Goal: Task Accomplishment & Management: Manage account settings

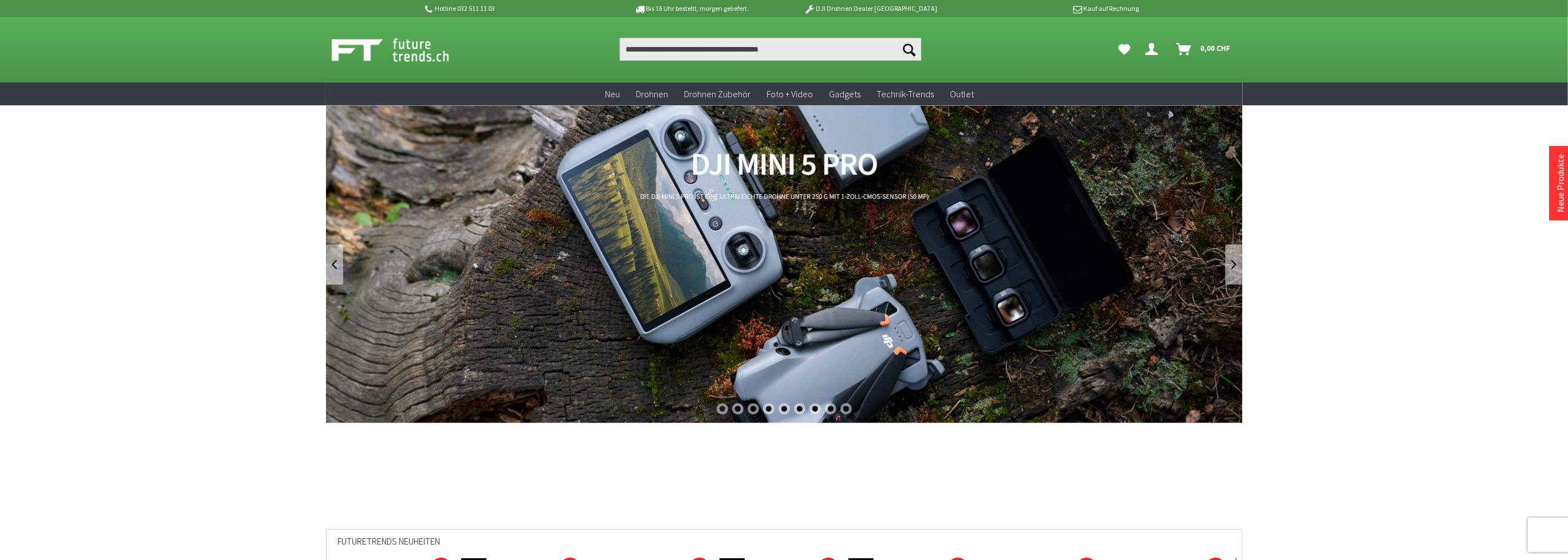
click at [1151, 49] on icon "Dein Konto" at bounding box center [1152, 45] width 12 height 9
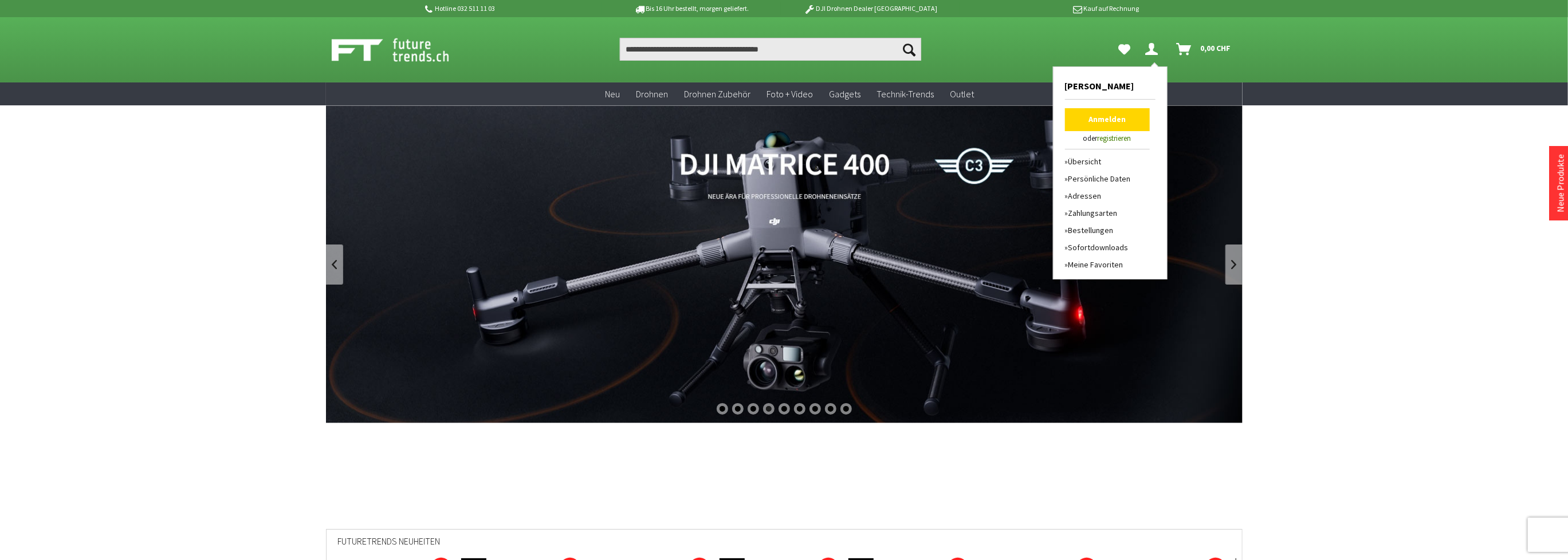
click at [1102, 124] on link "Anmelden" at bounding box center [1107, 119] width 85 height 23
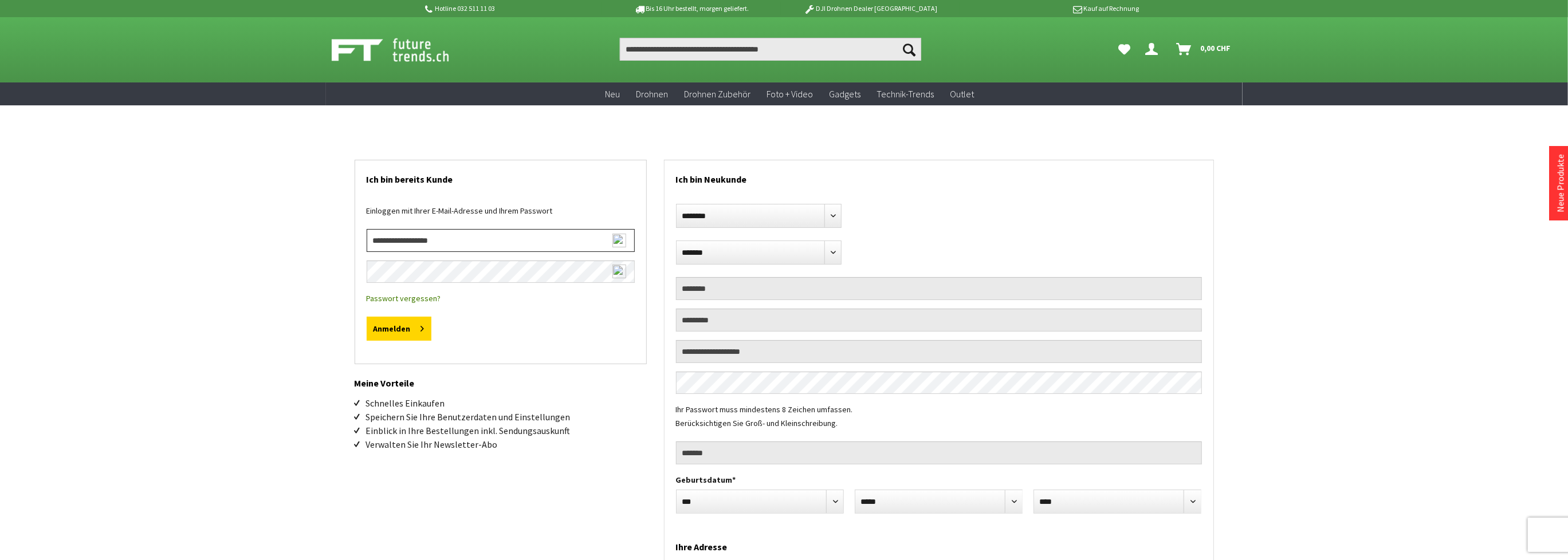
click at [383, 240] on input "email" at bounding box center [500, 240] width 268 height 23
type input "**********"
click at [399, 329] on button "Anmelden" at bounding box center [399, 329] width 65 height 24
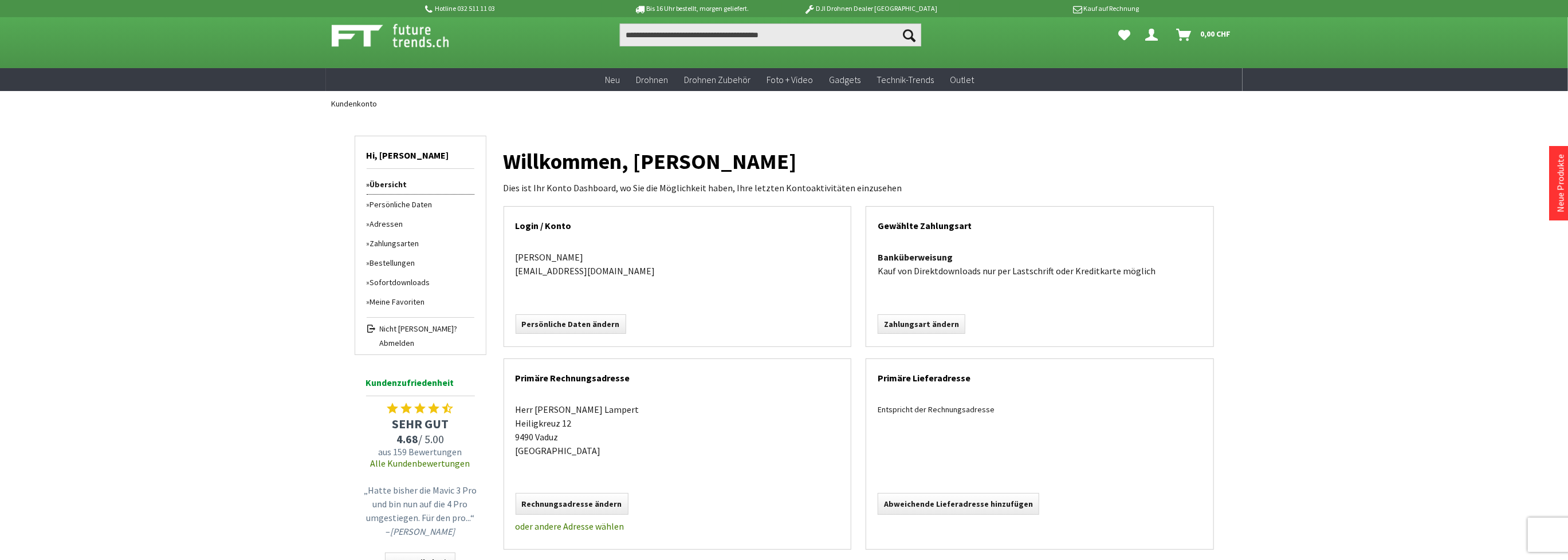
scroll to position [10, 0]
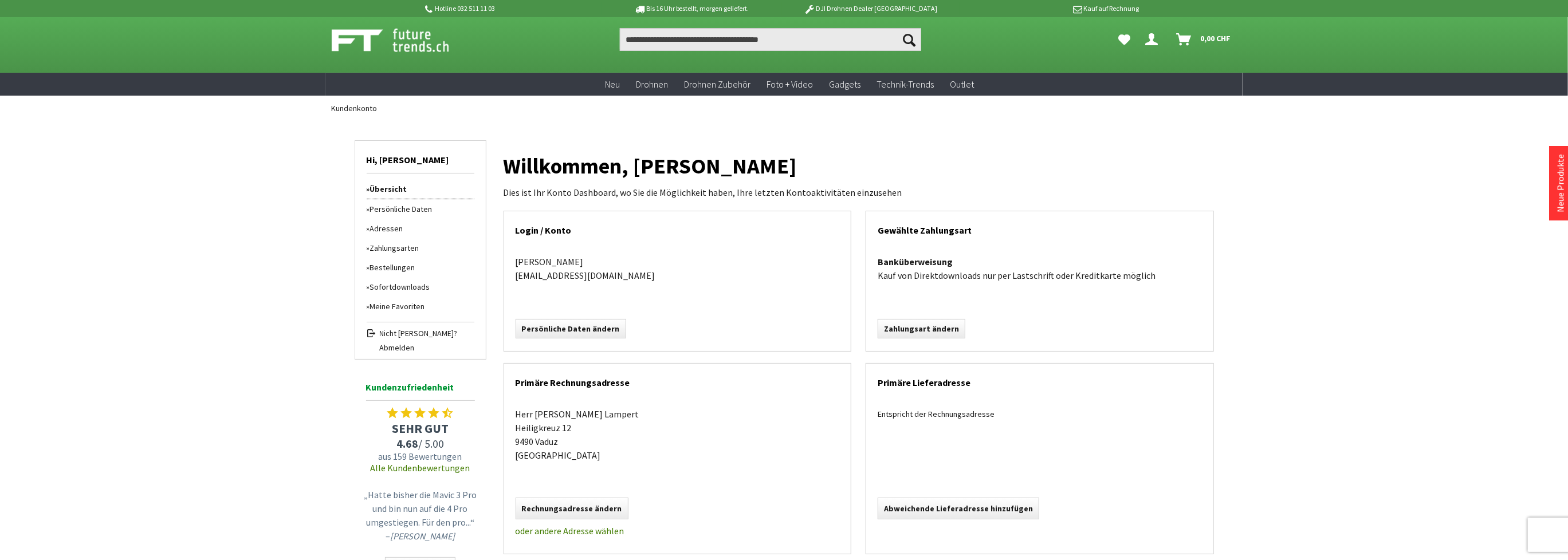
click at [394, 348] on span "Abmelden" at bounding box center [427, 347] width 95 height 12
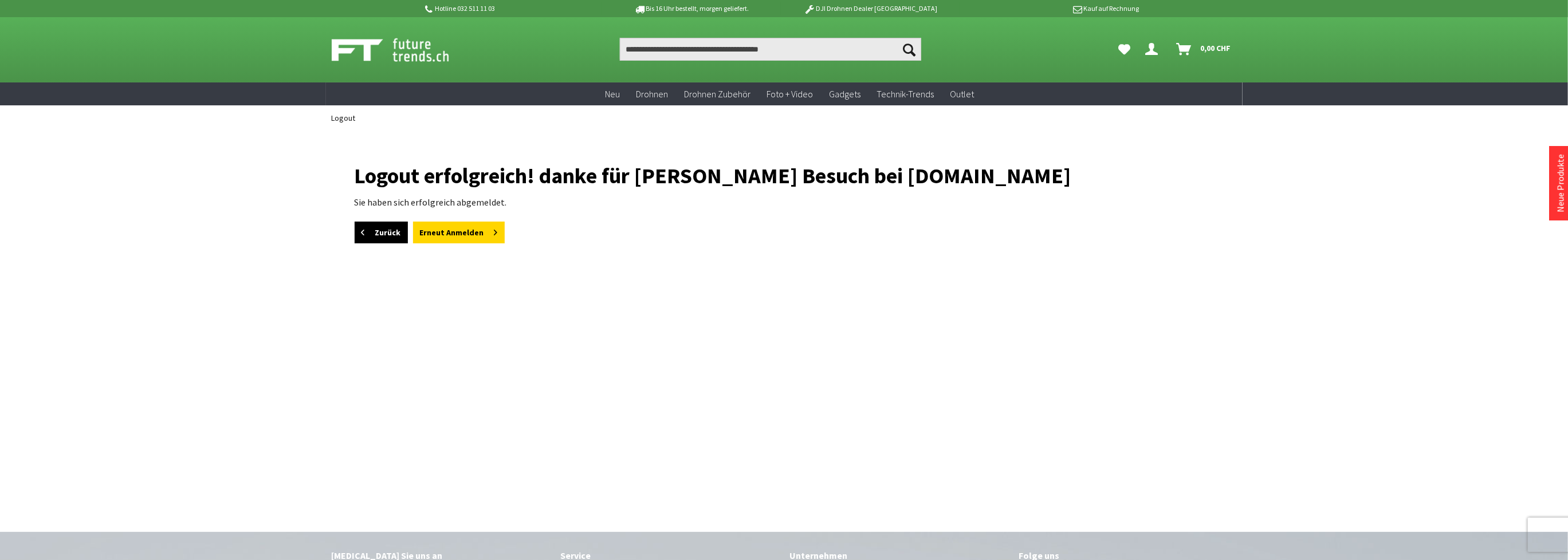
click at [378, 233] on link "Zurück" at bounding box center [381, 232] width 53 height 22
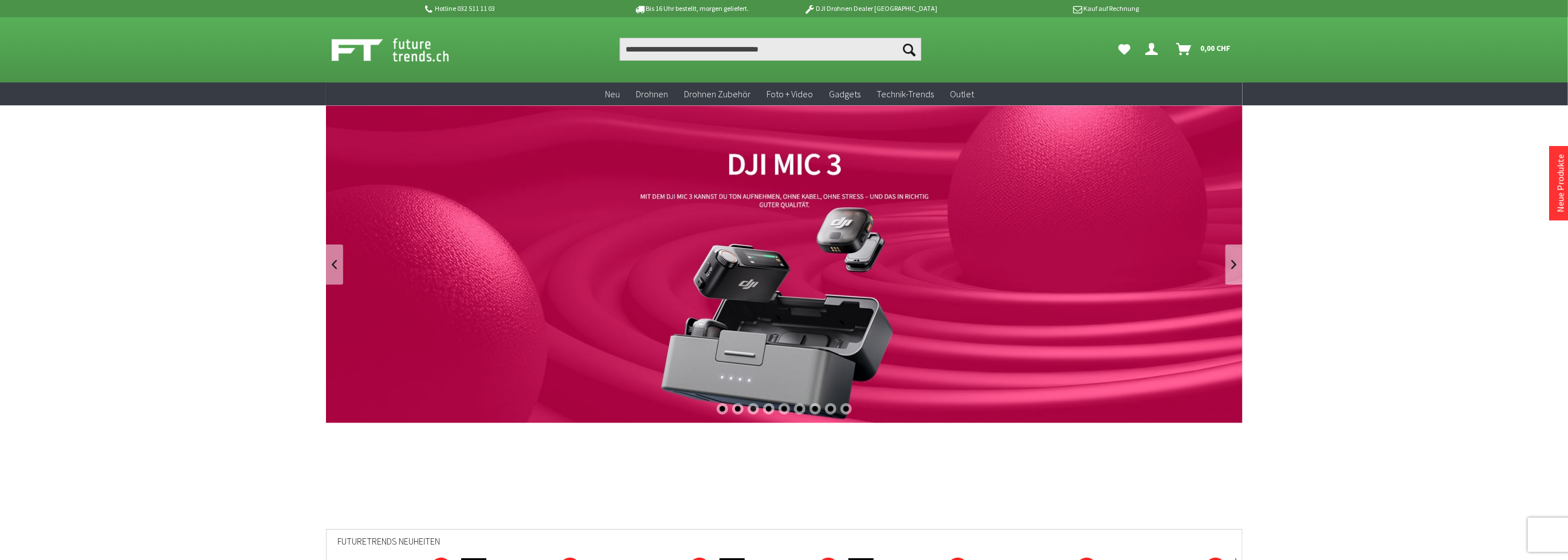
click at [1151, 48] on icon "Dein Konto" at bounding box center [1152, 45] width 12 height 9
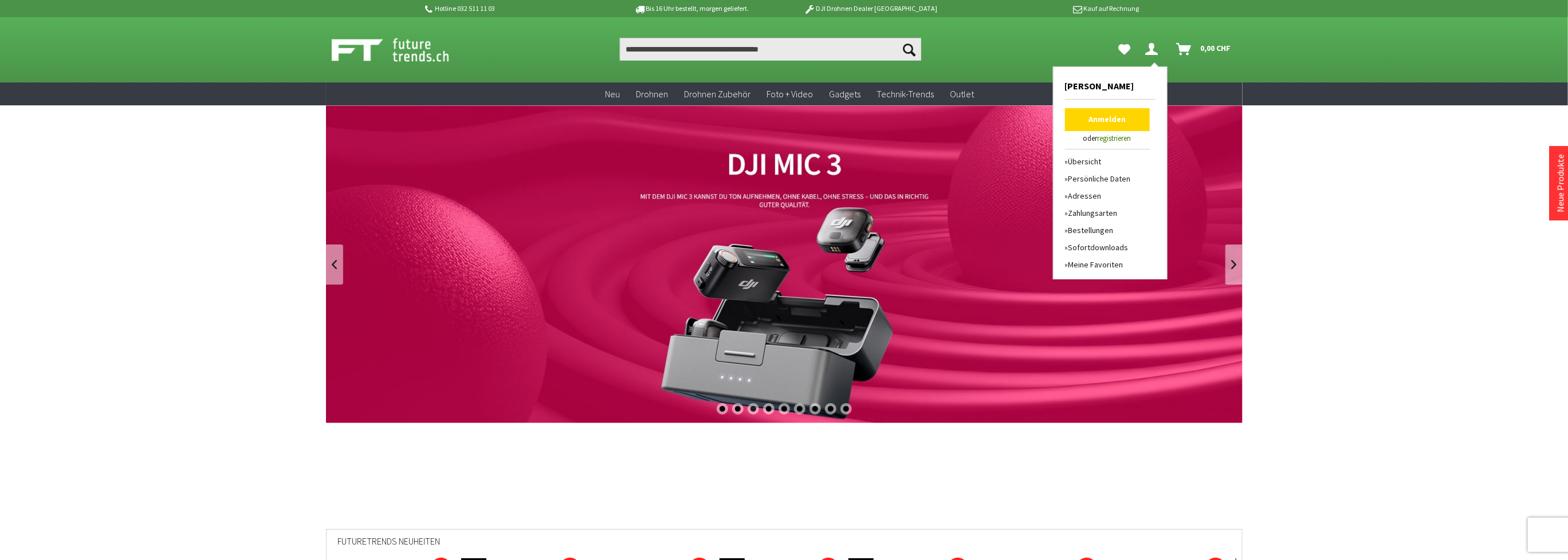
click at [1092, 114] on link "Anmelden" at bounding box center [1107, 119] width 85 height 23
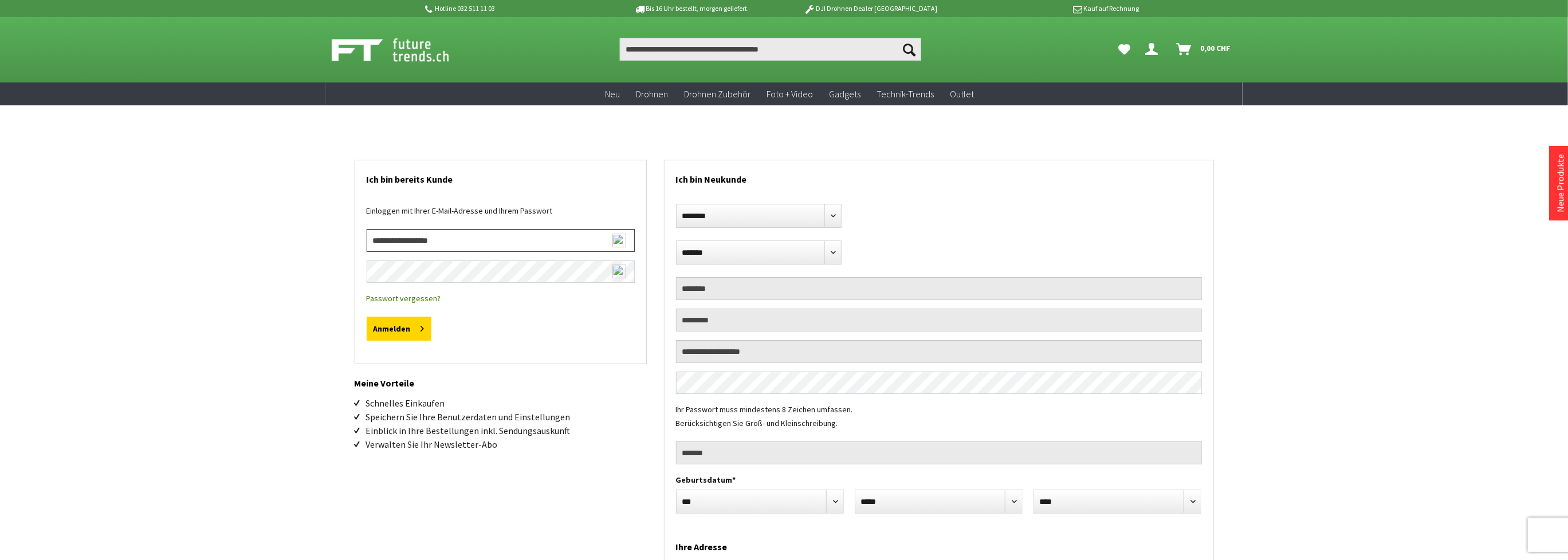
click at [400, 244] on input "email" at bounding box center [500, 240] width 268 height 23
type input "**********"
click at [388, 325] on button "Anmelden" at bounding box center [399, 329] width 65 height 24
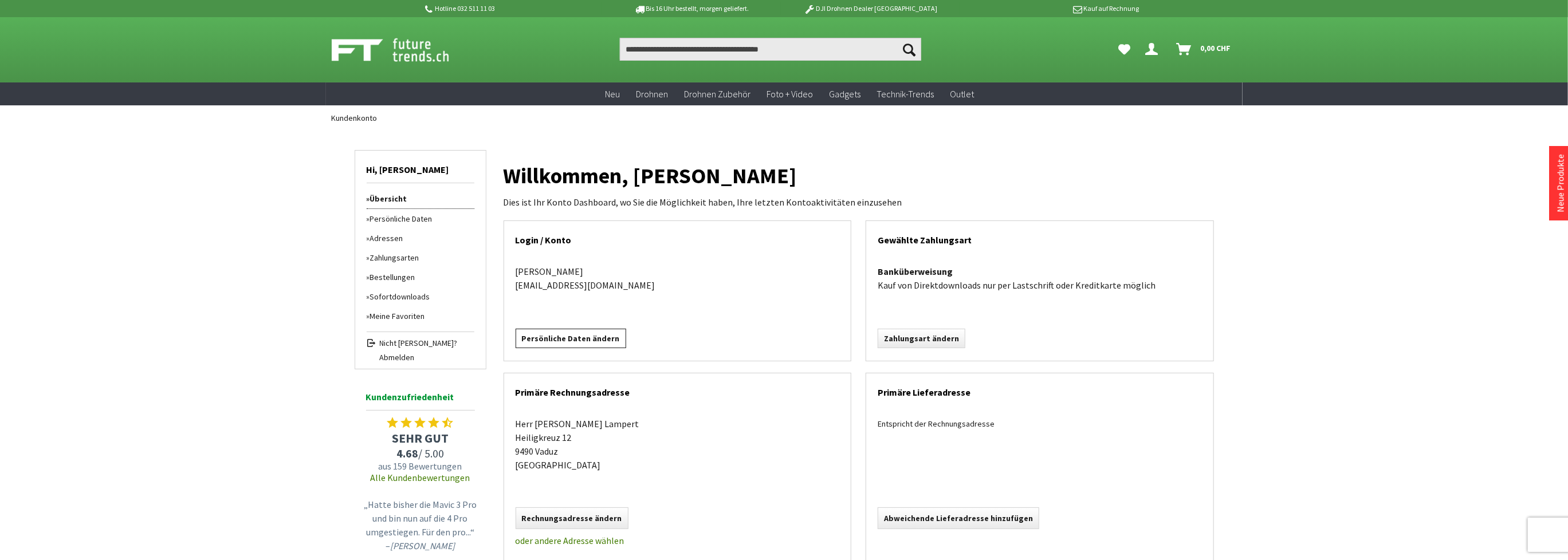
click at [551, 340] on link "Persönliche Daten ändern" at bounding box center [571, 338] width 111 height 19
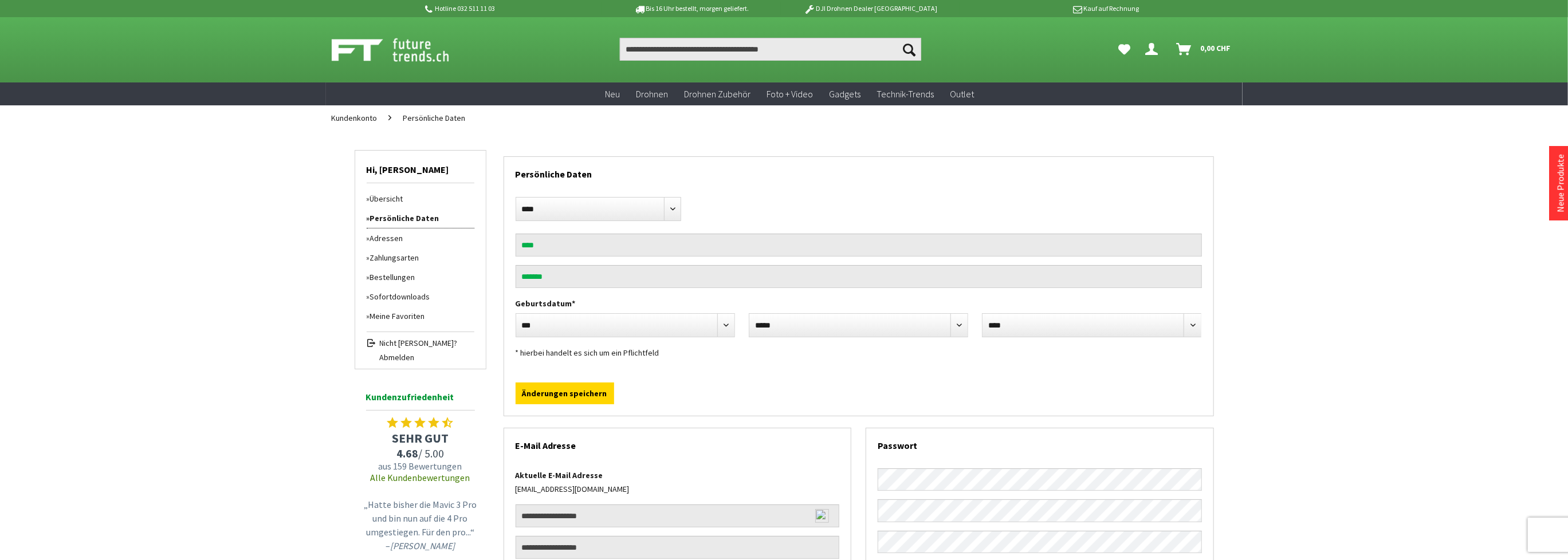
click at [386, 238] on link "Adressen" at bounding box center [420, 238] width 108 height 19
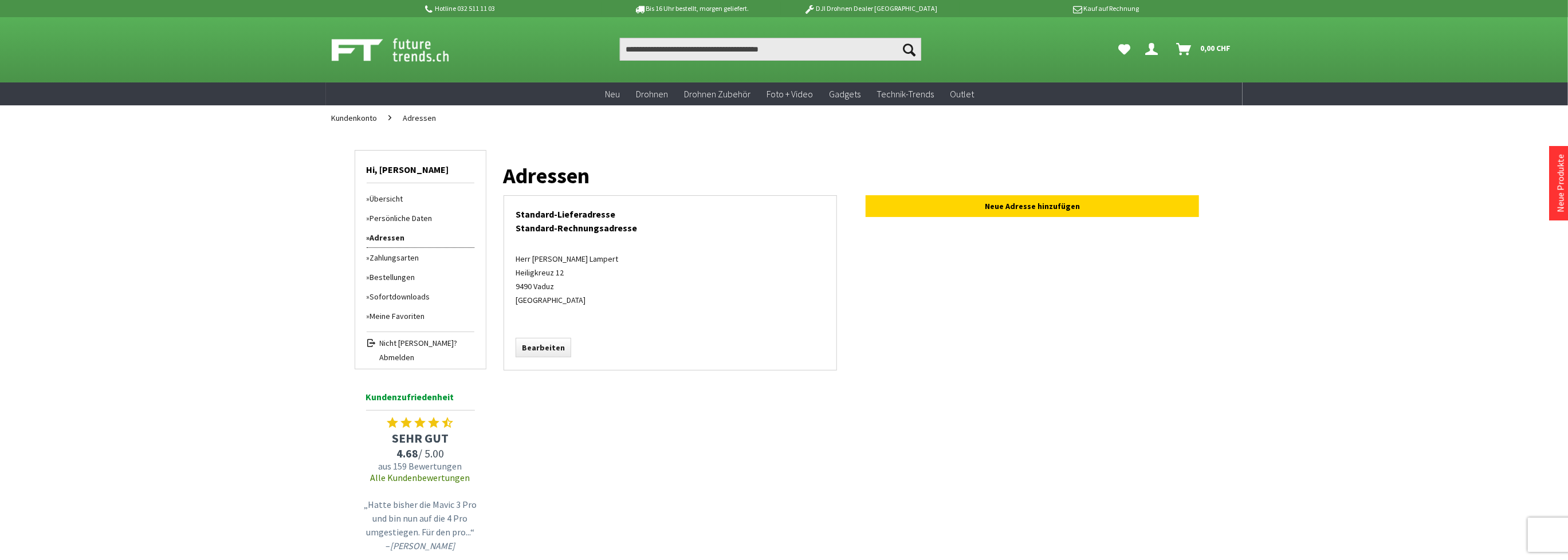
click at [381, 254] on link "Zahlungsarten" at bounding box center [420, 257] width 108 height 19
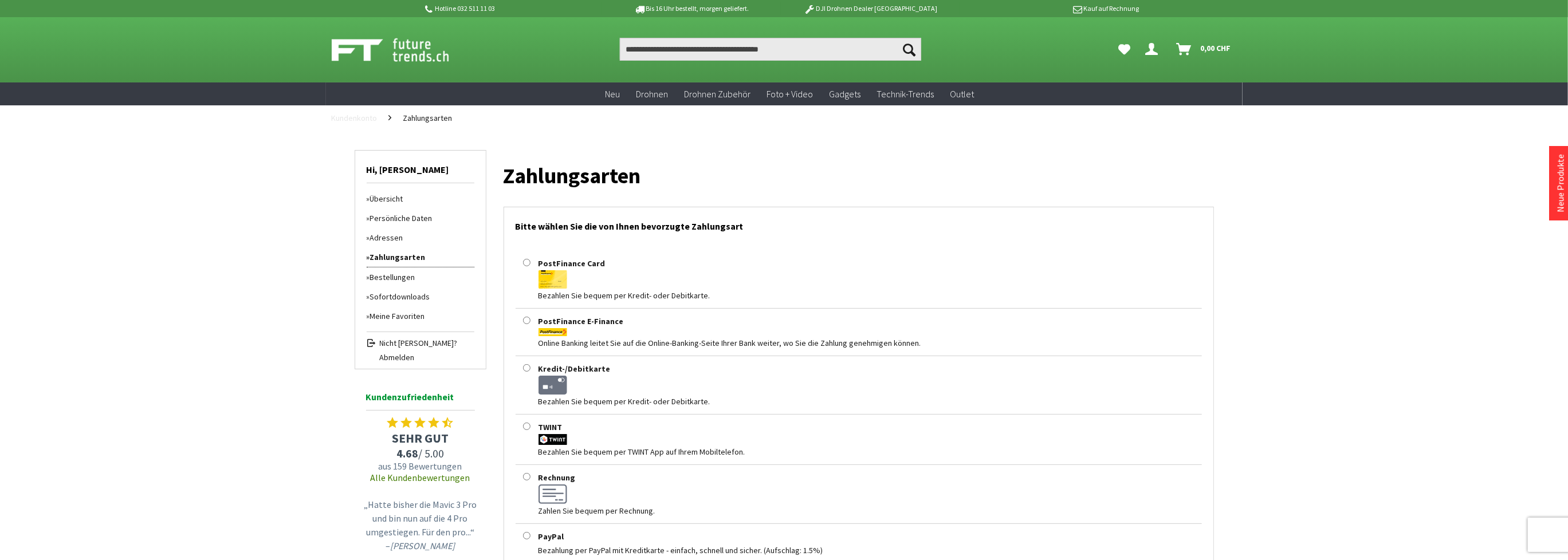
click at [349, 114] on span "Kundenkonto" at bounding box center [355, 118] width 46 height 11
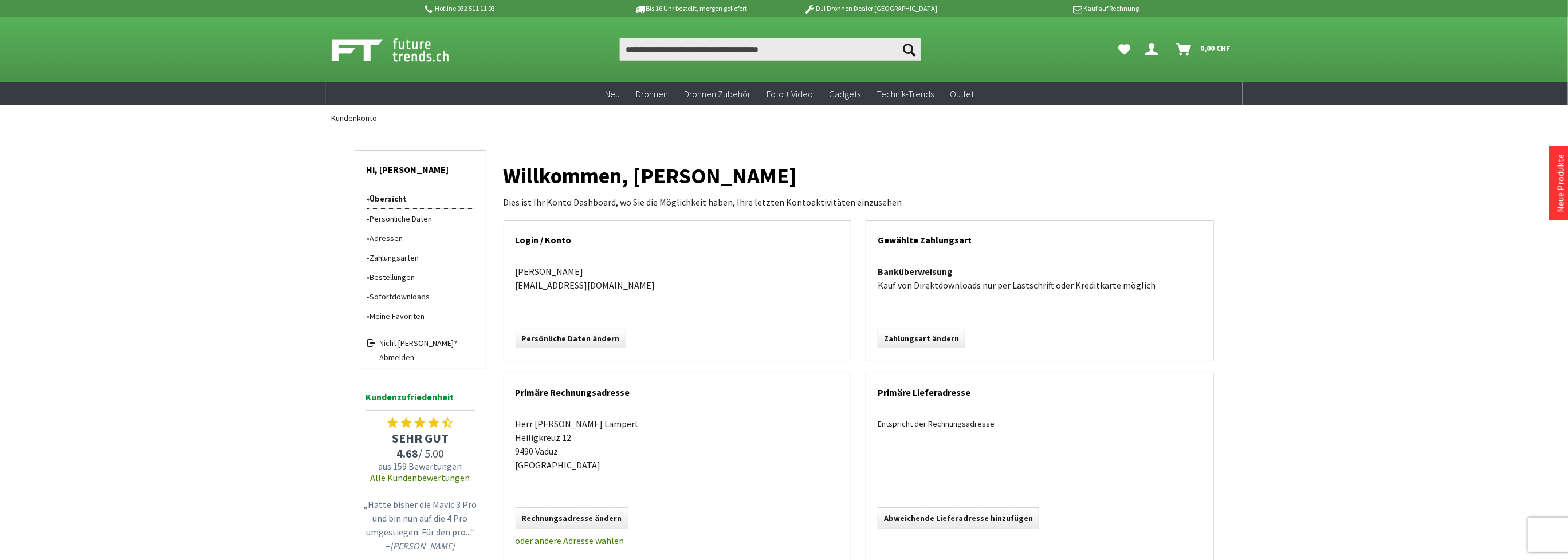
click at [391, 314] on link "Meine Favoriten" at bounding box center [420, 316] width 108 height 19
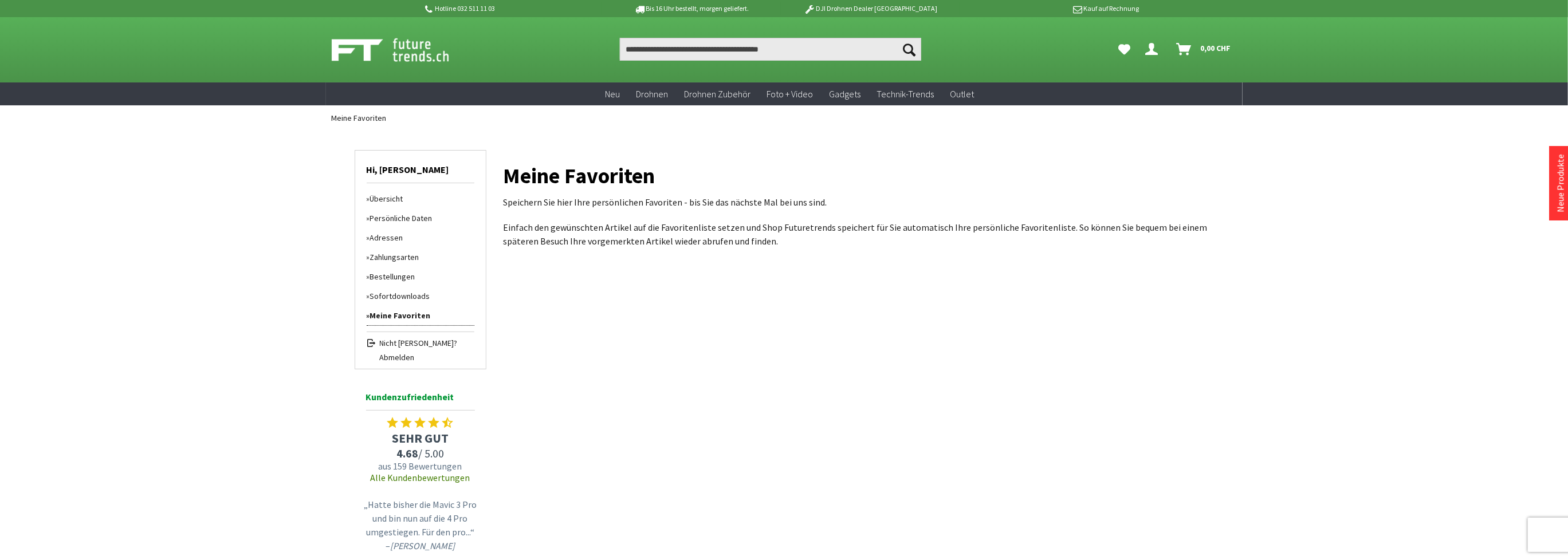
click at [371, 341] on link "Nicht [PERSON_NAME]? [GEOGRAPHIC_DATA]" at bounding box center [420, 347] width 108 height 32
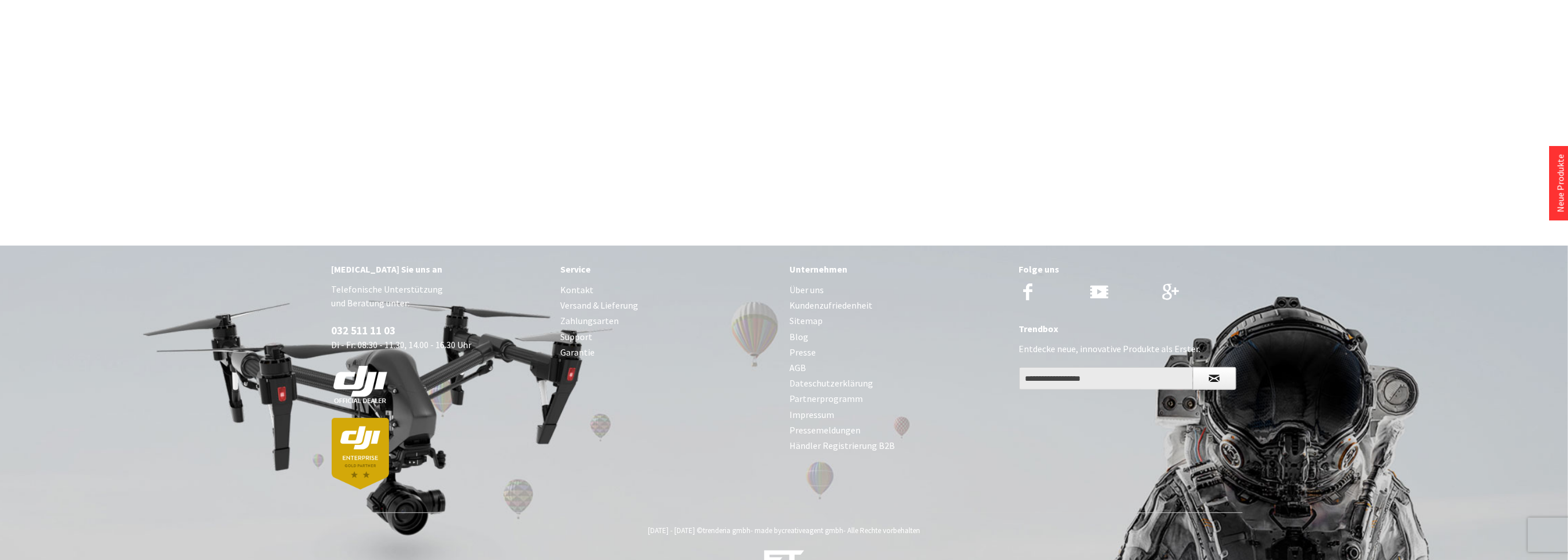
scroll to position [312, 0]
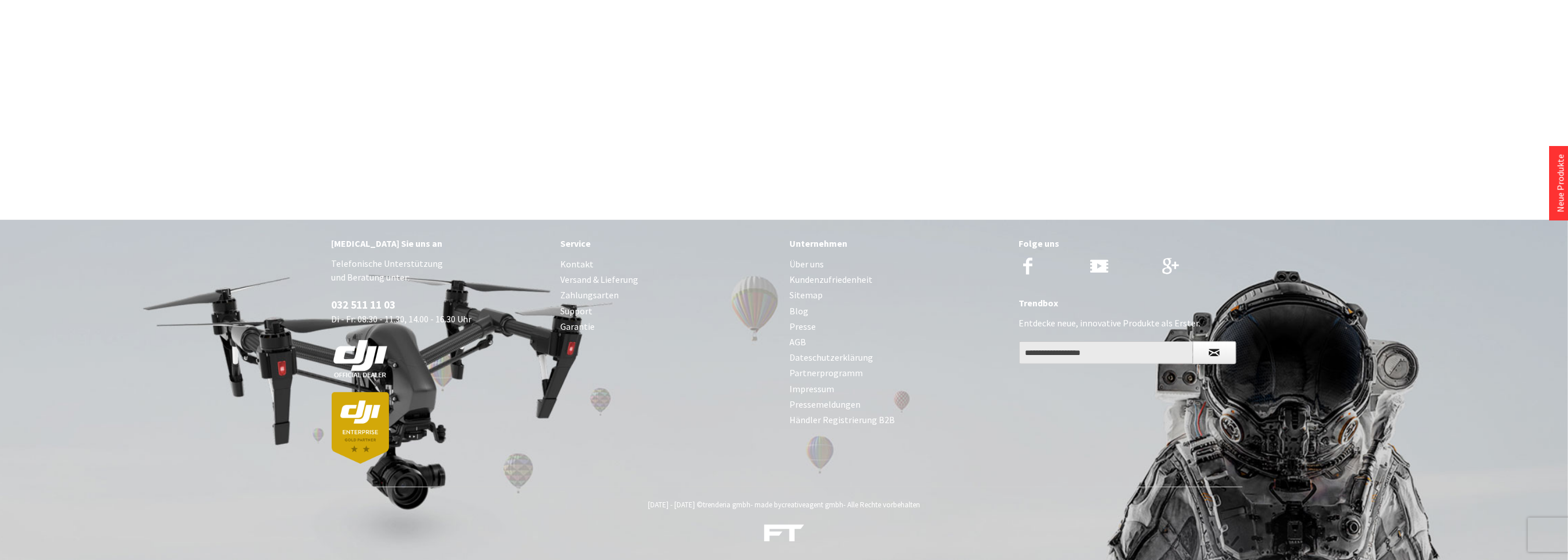
click at [799, 342] on link "AGB" at bounding box center [899, 342] width 218 height 15
